Goal: Transaction & Acquisition: Subscribe to service/newsletter

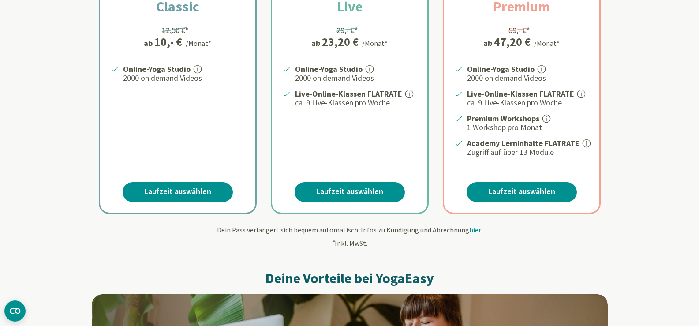
scroll to position [236, 0]
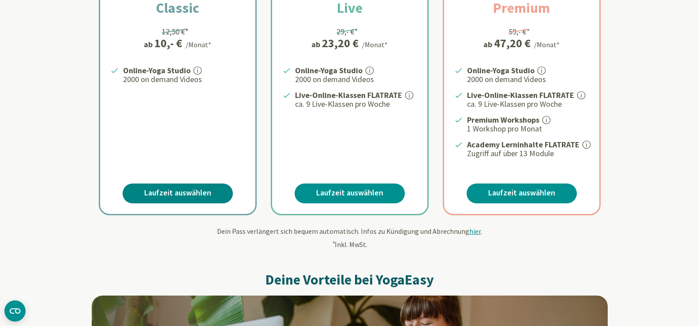
click at [173, 186] on link "Laufzeit auswählen" at bounding box center [178, 194] width 110 height 20
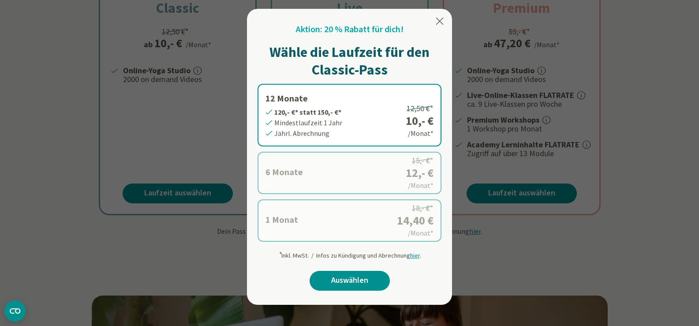
click at [277, 219] on label "1 Monat 14,40 €* statt 18,- €* Mindestlaufzeit 1 Monat Monatl. Abrechnung 18,- …" at bounding box center [350, 220] width 184 height 42
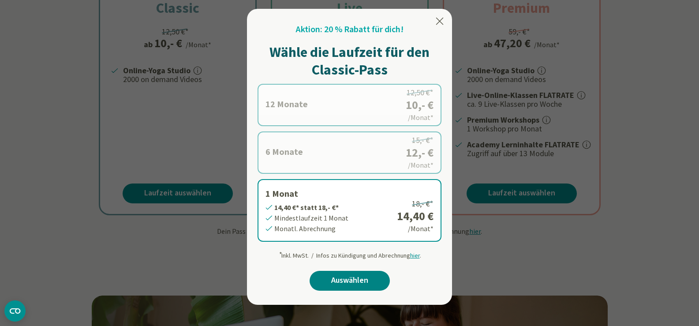
click at [342, 275] on link "Auswählen" at bounding box center [350, 281] width 80 height 20
